Goal: Navigation & Orientation: Find specific page/section

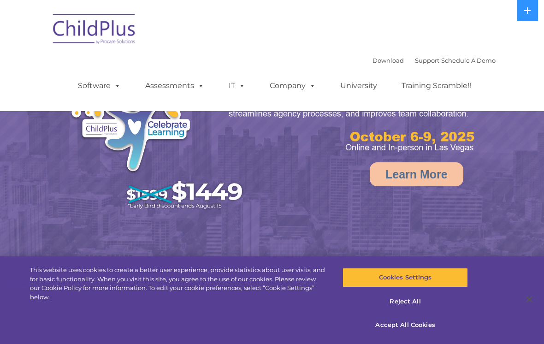
select select "MEDIUM"
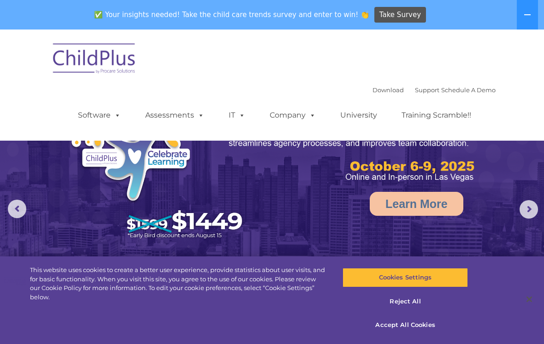
click at [529, 22] on button at bounding box center [527, 14] width 21 height 29
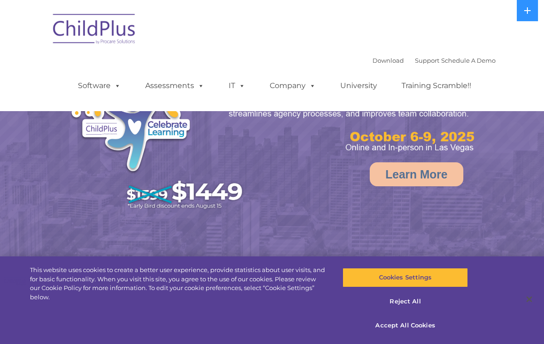
select select "MEDIUM"
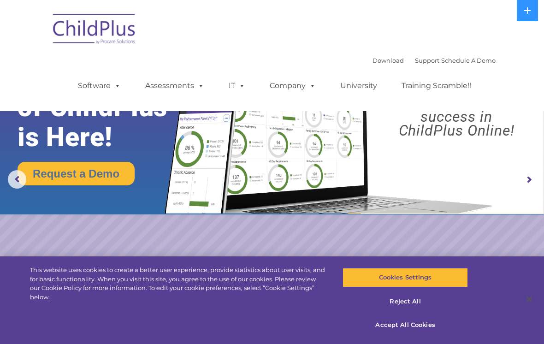
click at [526, 12] on icon at bounding box center [526, 10] width 7 height 7
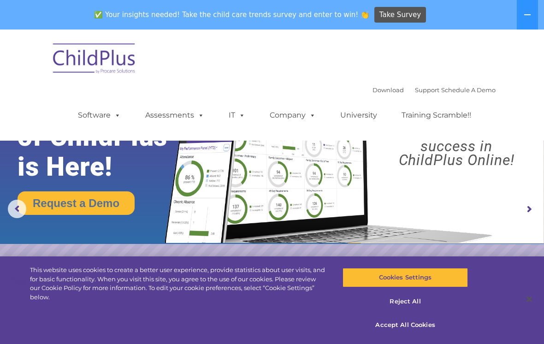
click at [527, 16] on icon at bounding box center [526, 14] width 7 height 7
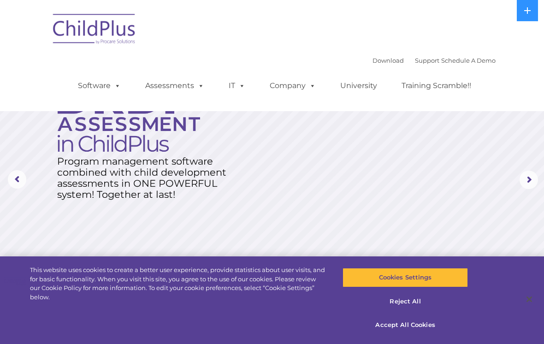
click at [18, 171] on rs-arrow at bounding box center [17, 179] width 18 height 18
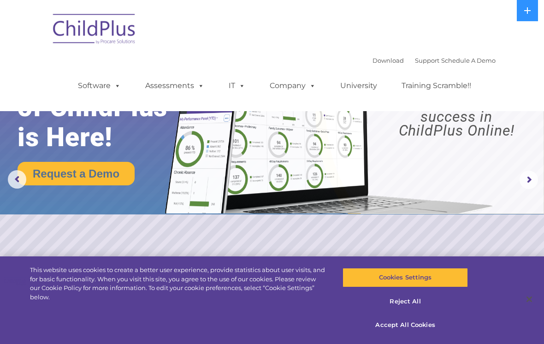
click at [14, 187] on rs-arrow at bounding box center [17, 179] width 18 height 18
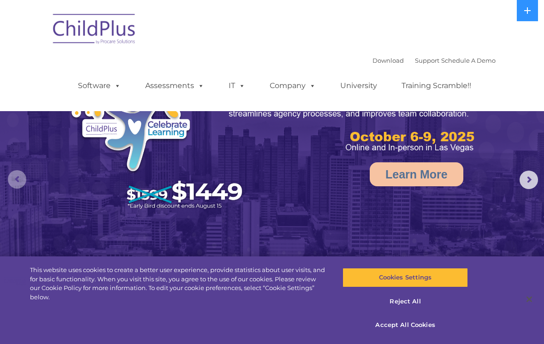
click at [11, 182] on rs-arrow at bounding box center [17, 179] width 18 height 18
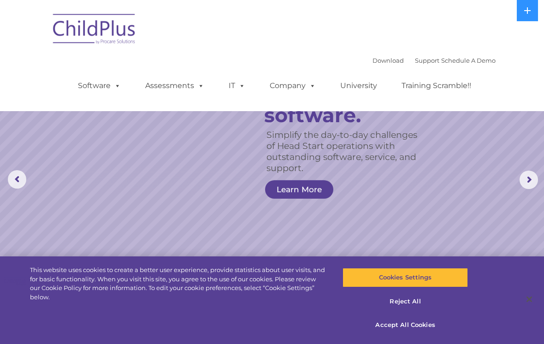
click at [530, 177] on rs-arrow at bounding box center [528, 179] width 18 height 18
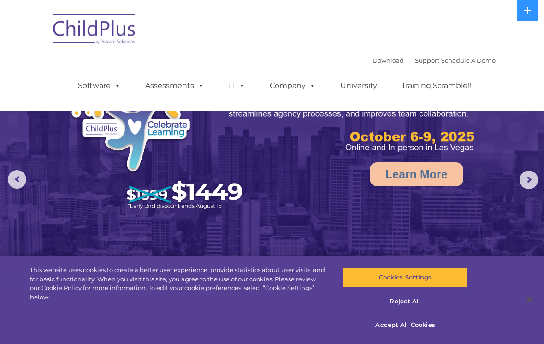
click at [530, 182] on rs-arrow at bounding box center [528, 179] width 18 height 18
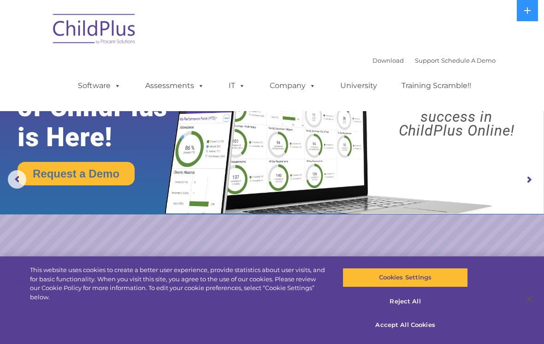
click at [527, 187] on rs-arrow at bounding box center [528, 179] width 18 height 18
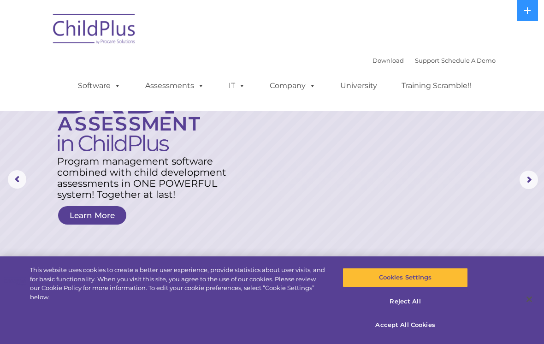
click at [526, 188] on rs-arrow at bounding box center [528, 179] width 18 height 18
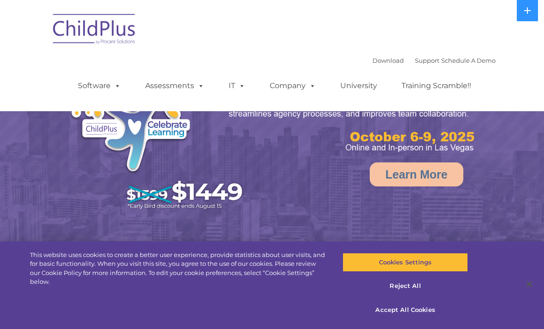
select select "MEDIUM"
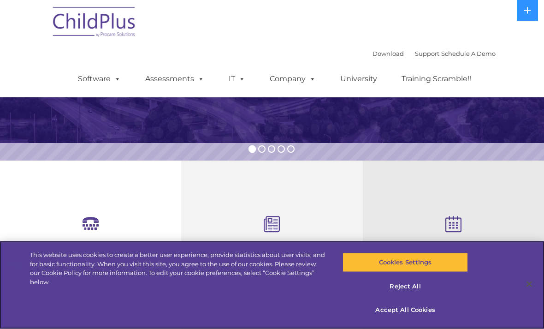
scroll to position [199, 0]
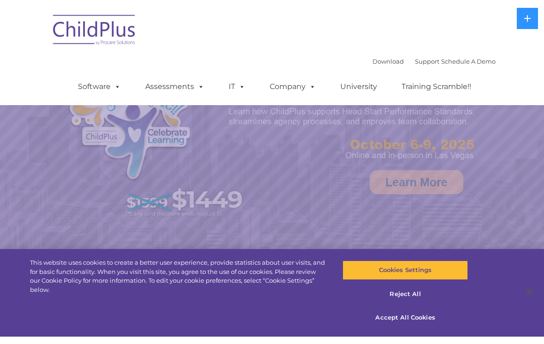
scroll to position [248, 0]
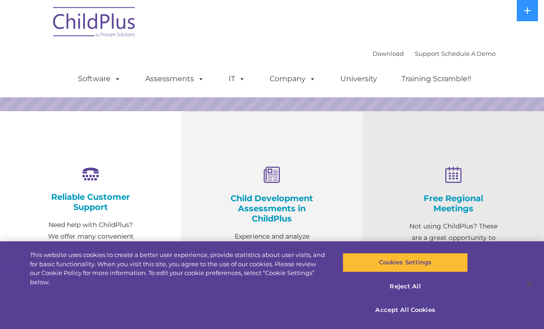
select select "MEDIUM"
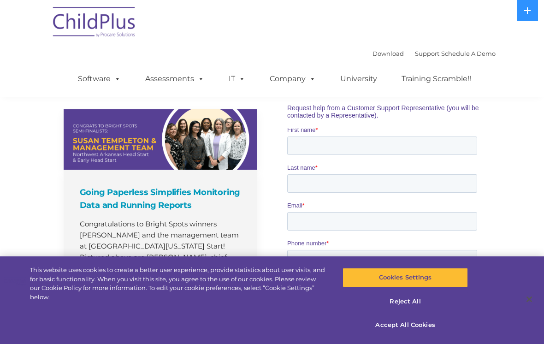
scroll to position [623, 0]
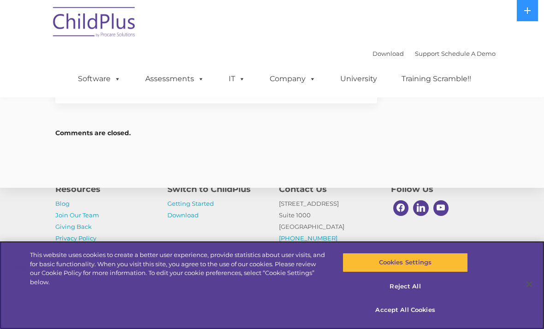
scroll to position [1258, 0]
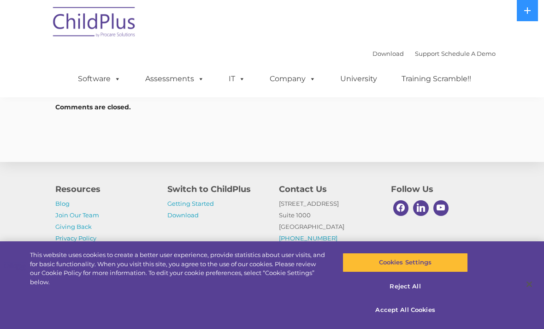
click at [204, 221] on div "Switch to ChildPlus Getting Started Download" at bounding box center [216, 201] width 98 height 38
click at [210, 207] on link "Getting Started" at bounding box center [190, 203] width 47 height 7
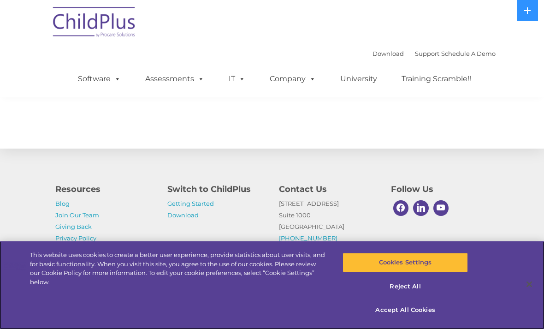
scroll to position [1617, 0]
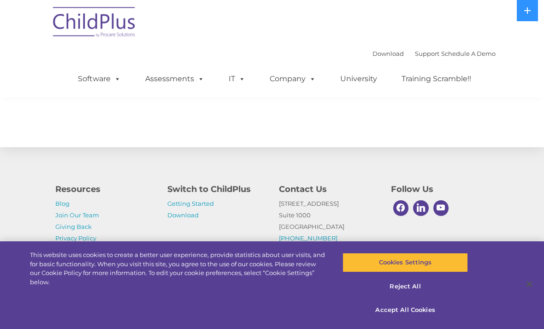
click at [537, 182] on div "Resources Blog Join Our Team Giving Back Privacy Policy Switch to ChildPlus Get…" at bounding box center [272, 212] width 544 height 160
click at [528, 9] on icon at bounding box center [527, 10] width 6 height 6
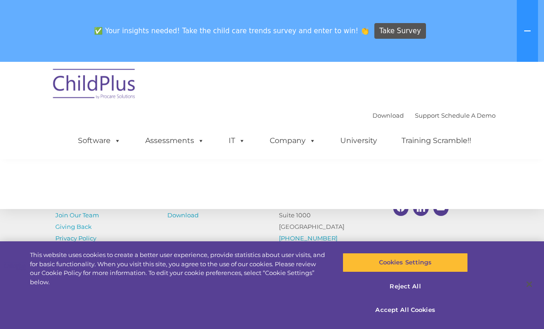
click at [527, 25] on button at bounding box center [527, 31] width 21 height 62
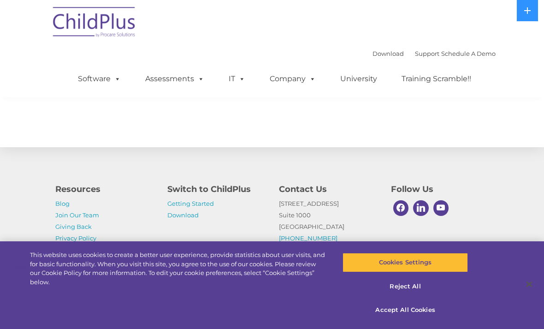
click at [474, 16] on div "Download Support | Schedule A Demo  MENU MENU Software ChildPlus: The original…" at bounding box center [271, 48] width 447 height 97
click at [372, 16] on div "Download Support | Schedule A Demo  MENU MENU Software ChildPlus: The original…" at bounding box center [271, 48] width 447 height 97
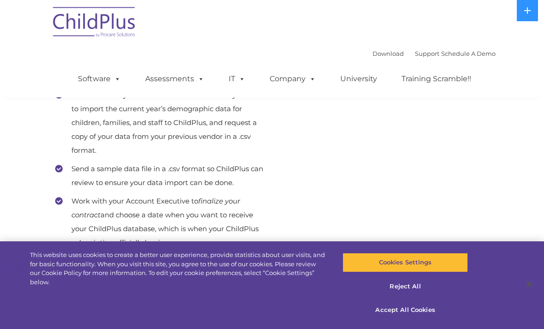
scroll to position [531, 0]
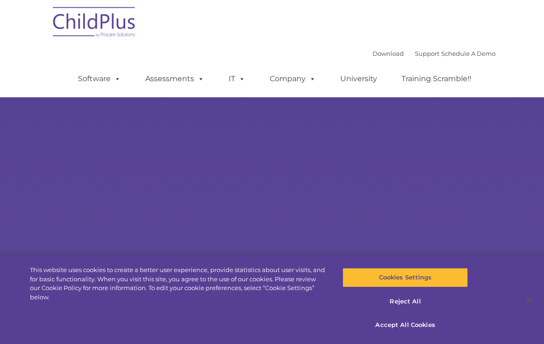
scroll to position [623, 0]
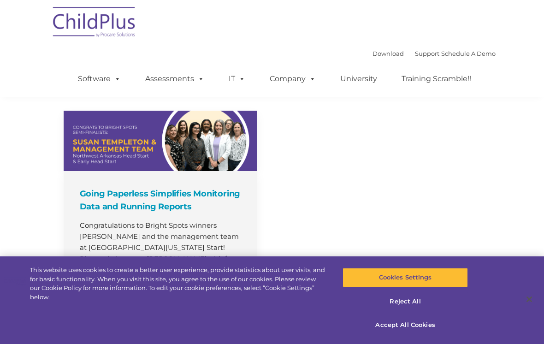
select select "MEDIUM"
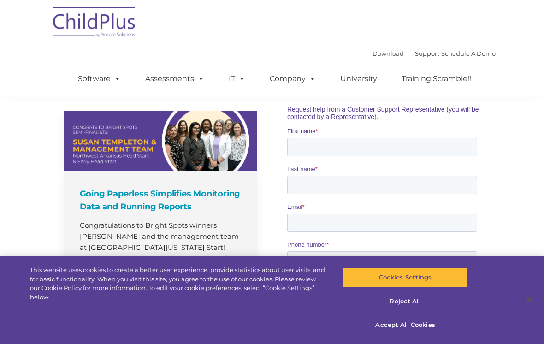
scroll to position [0, 0]
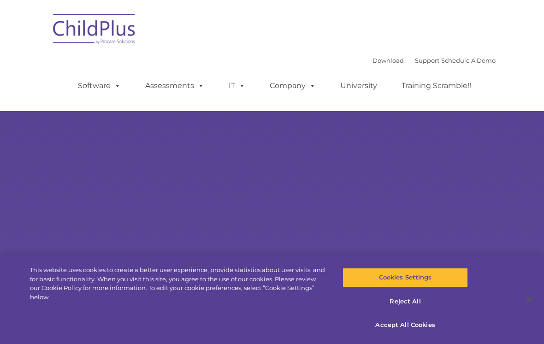
type input ""
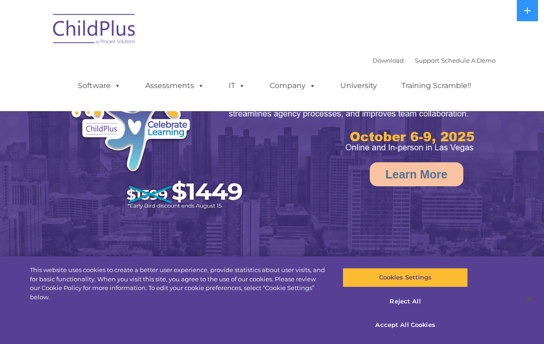
select select "MEDIUM"
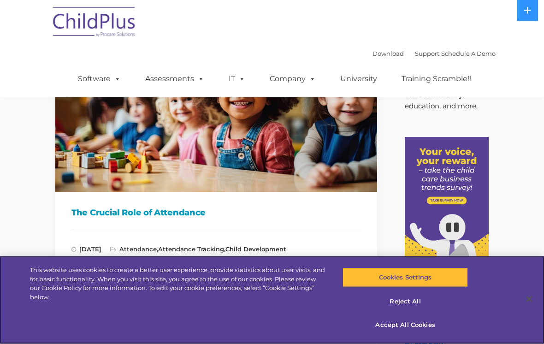
scroll to position [70, 0]
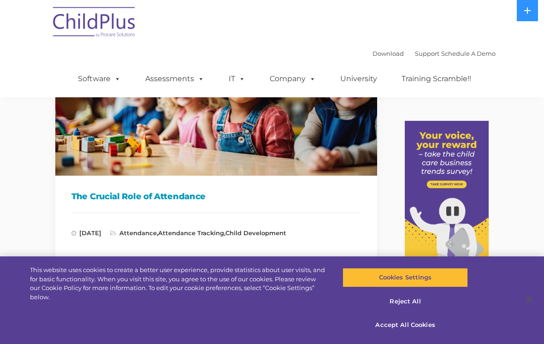
click at [65, 34] on img at bounding box center [94, 23] width 92 height 46
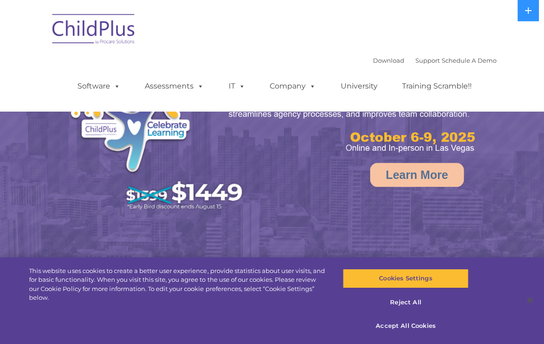
select select "MEDIUM"
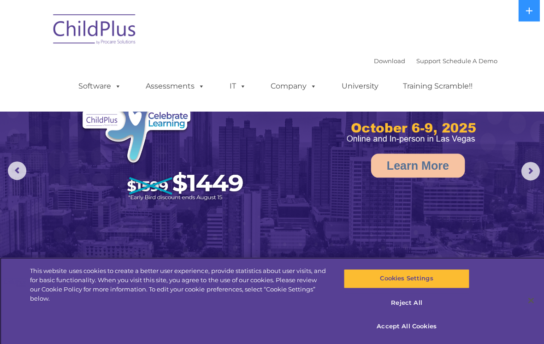
scroll to position [14, 0]
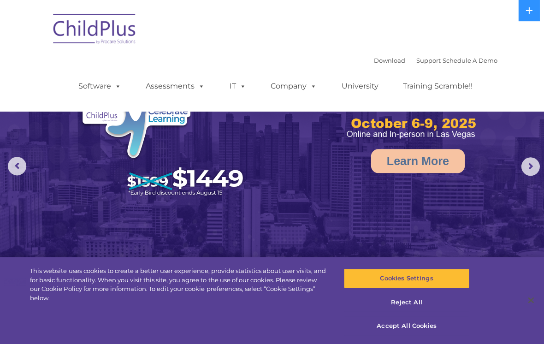
click at [534, 174] on rs-arrow at bounding box center [528, 166] width 18 height 18
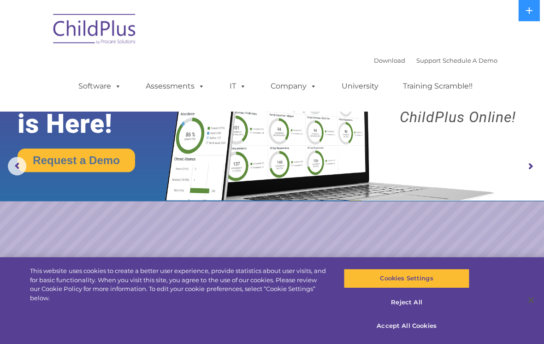
click at [526, 168] on rs-arrow at bounding box center [528, 166] width 18 height 18
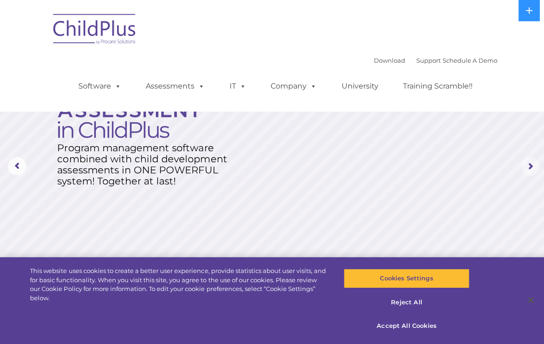
click at [528, 164] on rs-arrow at bounding box center [528, 166] width 18 height 18
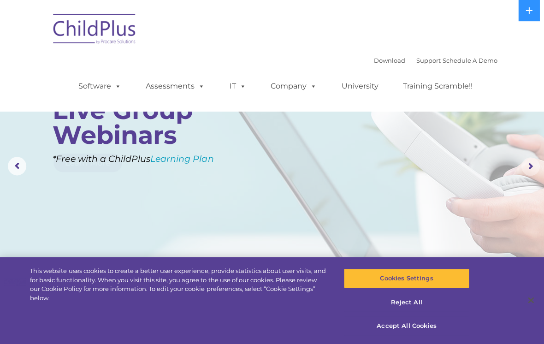
click at [530, 166] on rs-arrow at bounding box center [528, 166] width 18 height 18
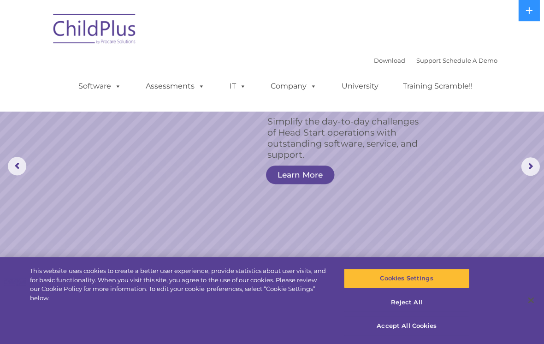
click at [523, 167] on rs-arrow at bounding box center [528, 166] width 18 height 18
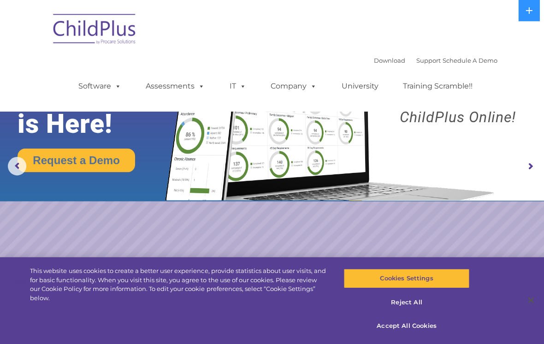
scroll to position [0, 0]
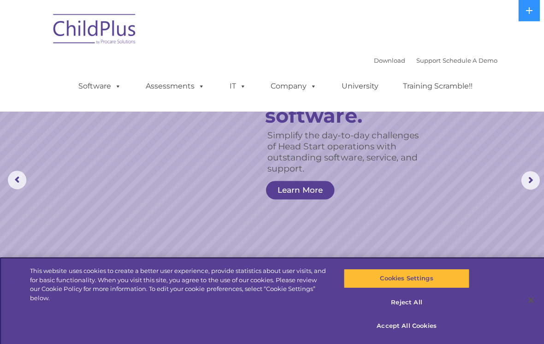
click at [409, 311] on button "Reject All" at bounding box center [404, 301] width 125 height 19
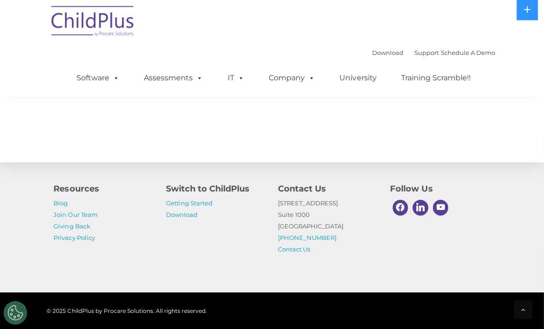
scroll to position [1064, 0]
